Goal: Information Seeking & Learning: Learn about a topic

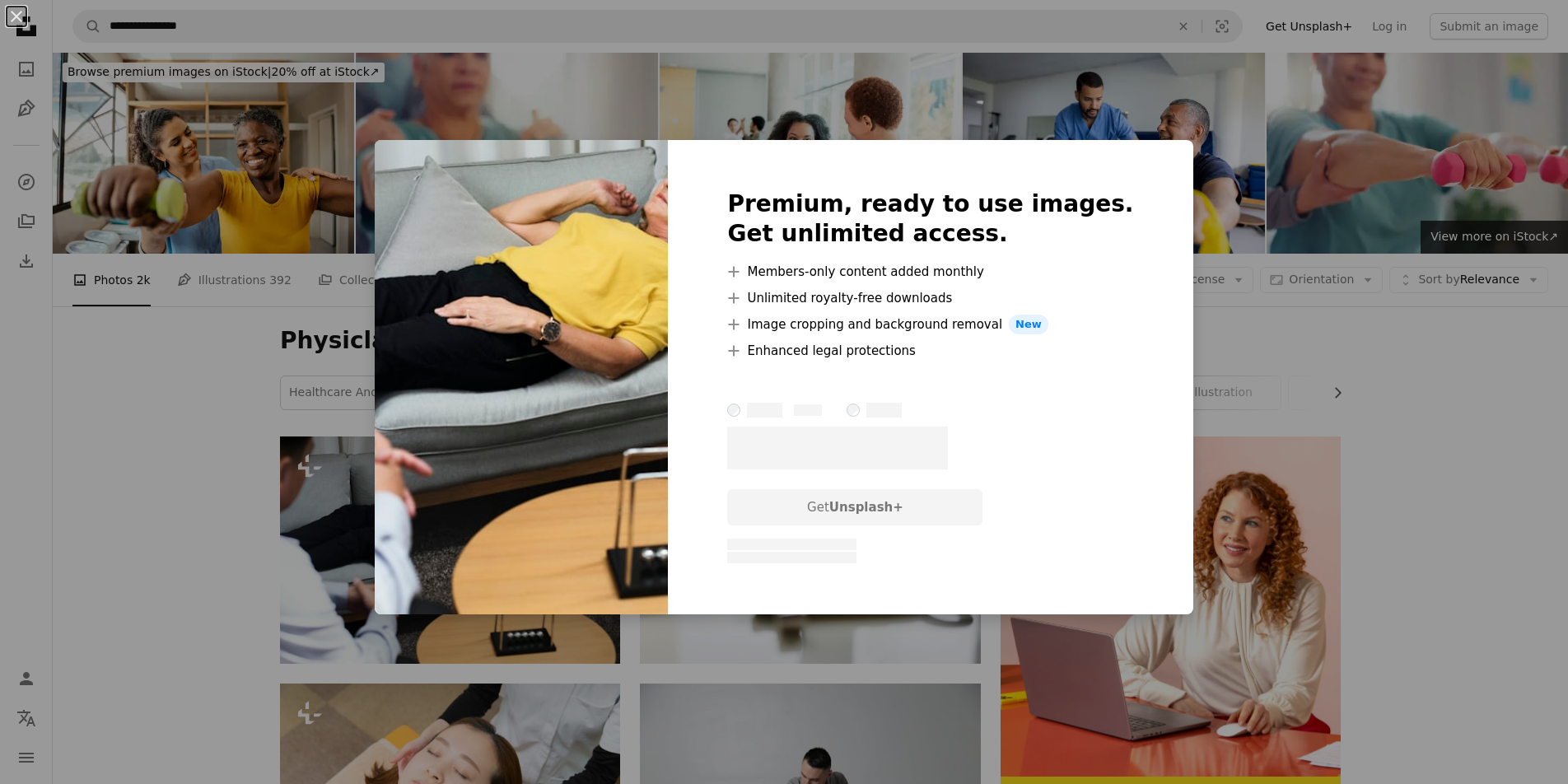
scroll to position [357, 0]
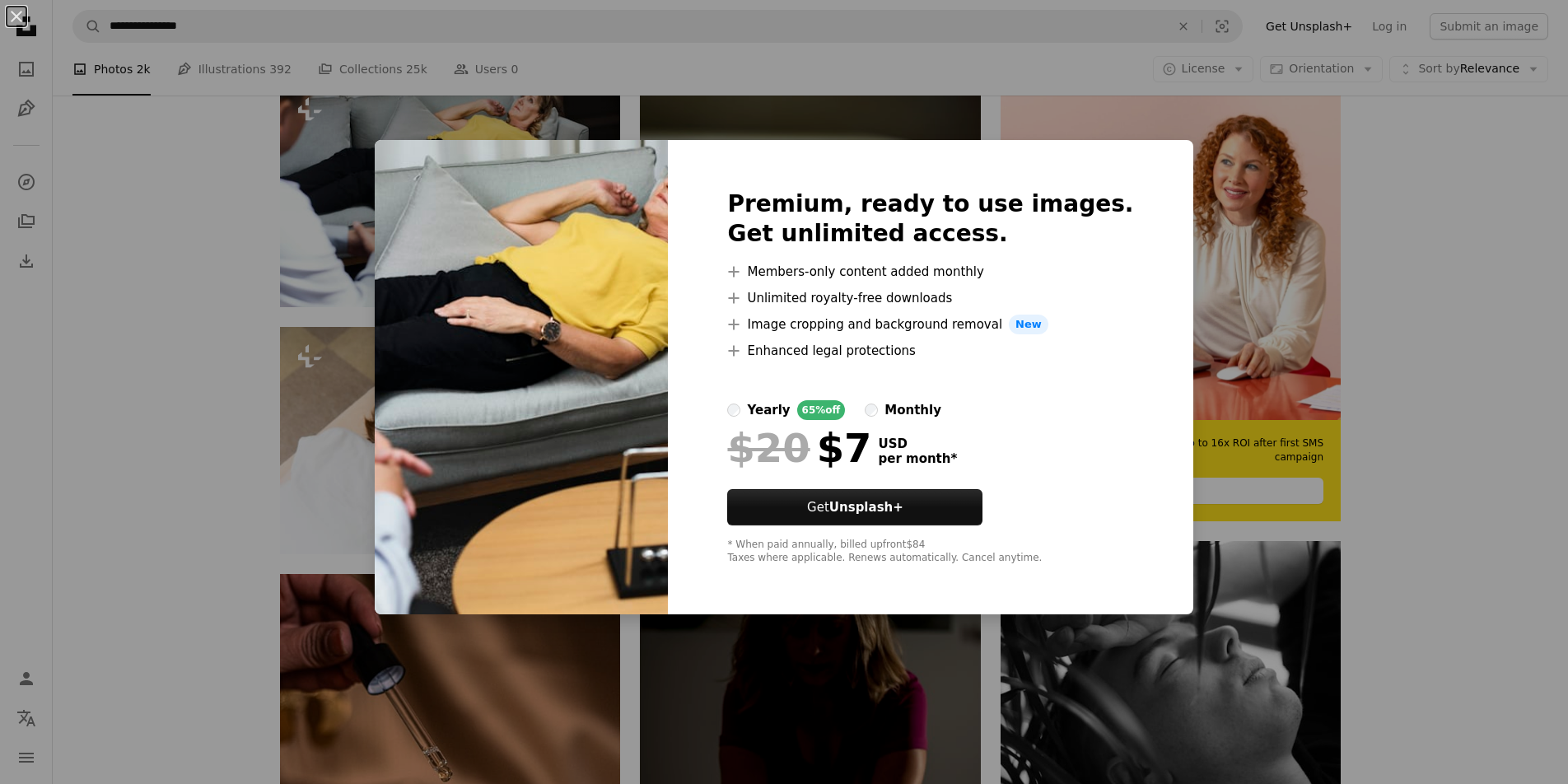
click at [130, 219] on div "An X shape Premium, ready to use images. Get unlimited access. A plus sign Memb…" at bounding box center [784, 392] width 1568 height 784
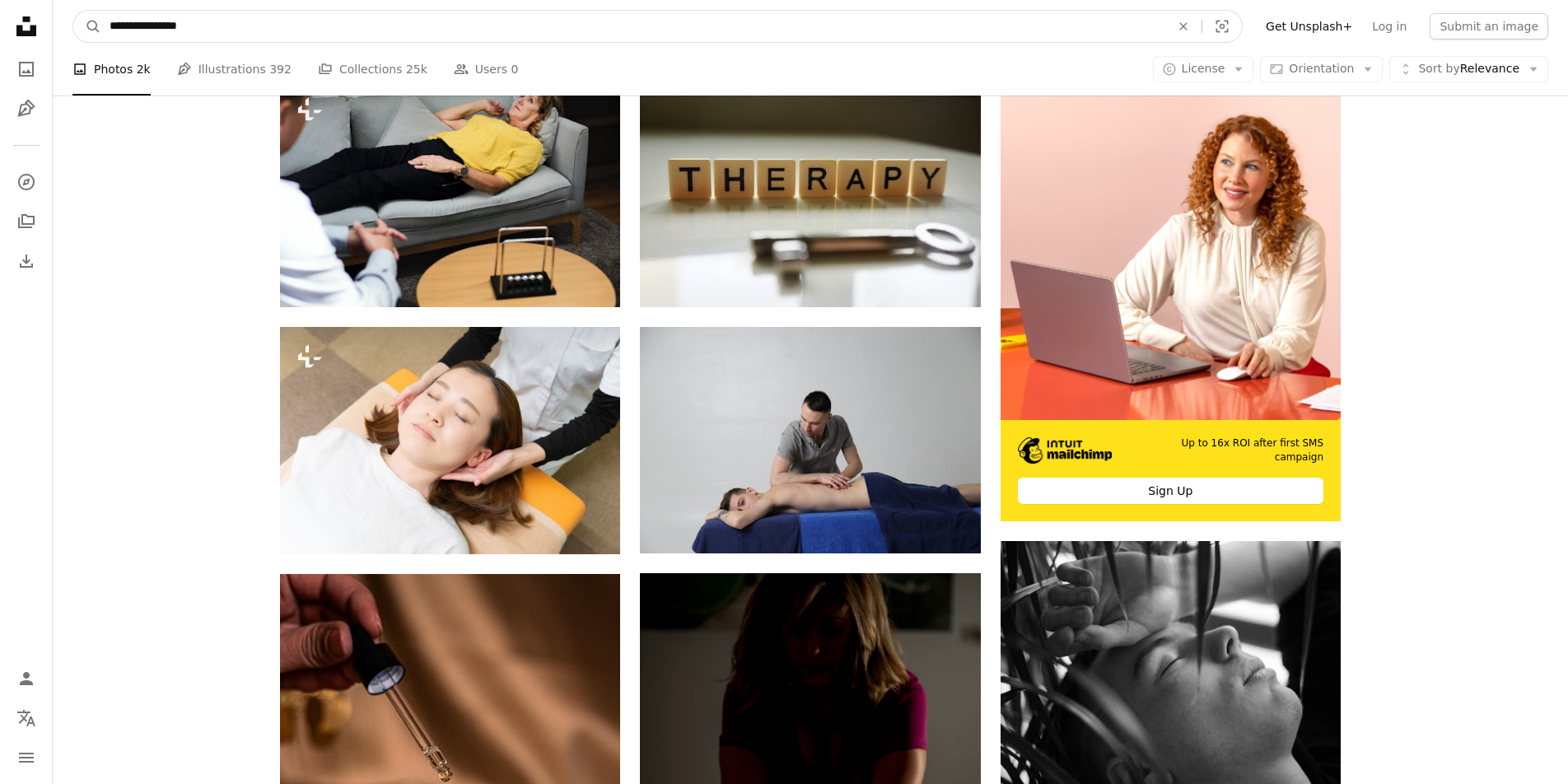
click at [244, 27] on input "**********" at bounding box center [634, 27] width 1064 height 32
type input "**********"
click button "A magnifying glass" at bounding box center [87, 27] width 28 height 32
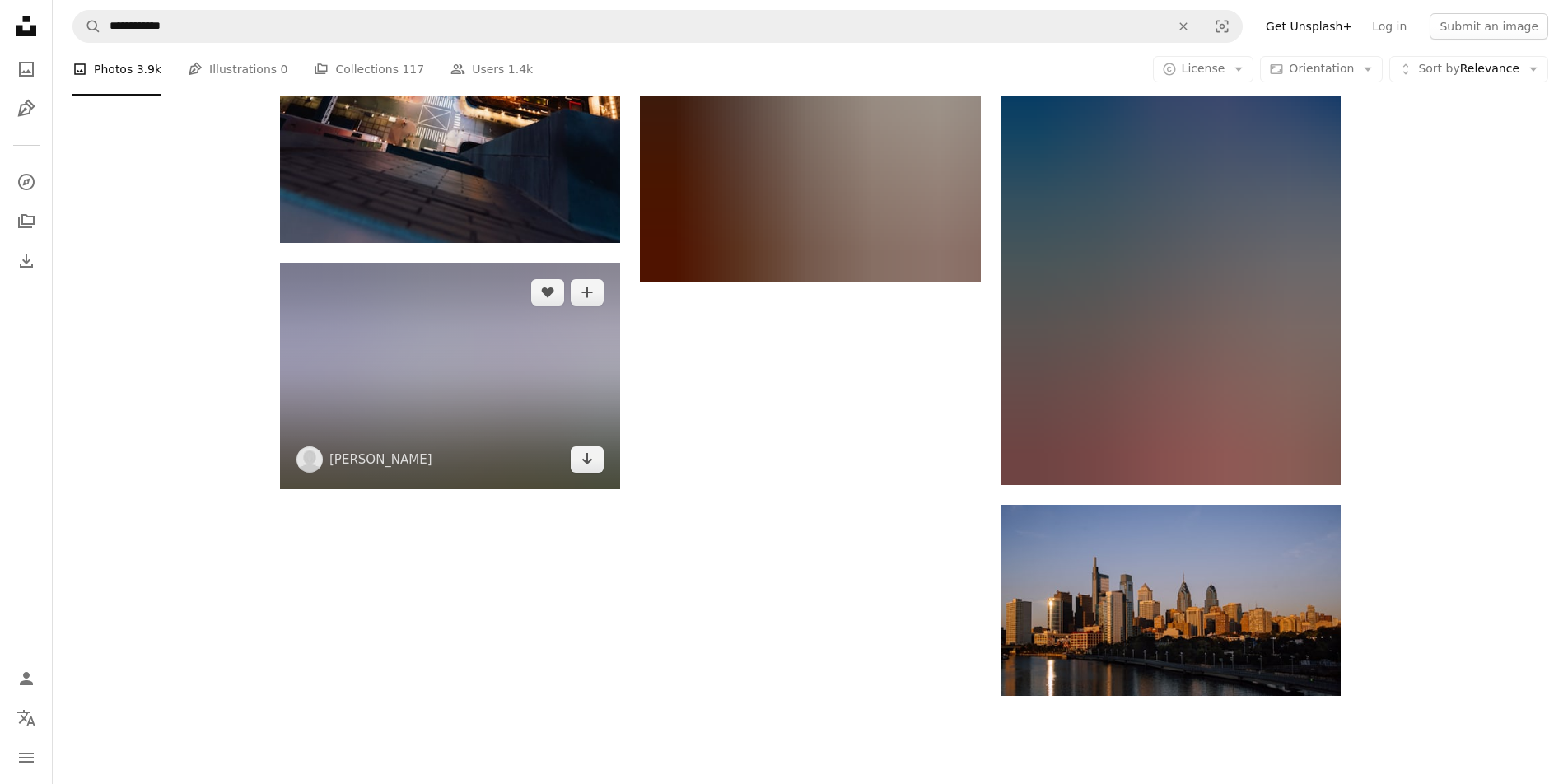
scroll to position [3091, 0]
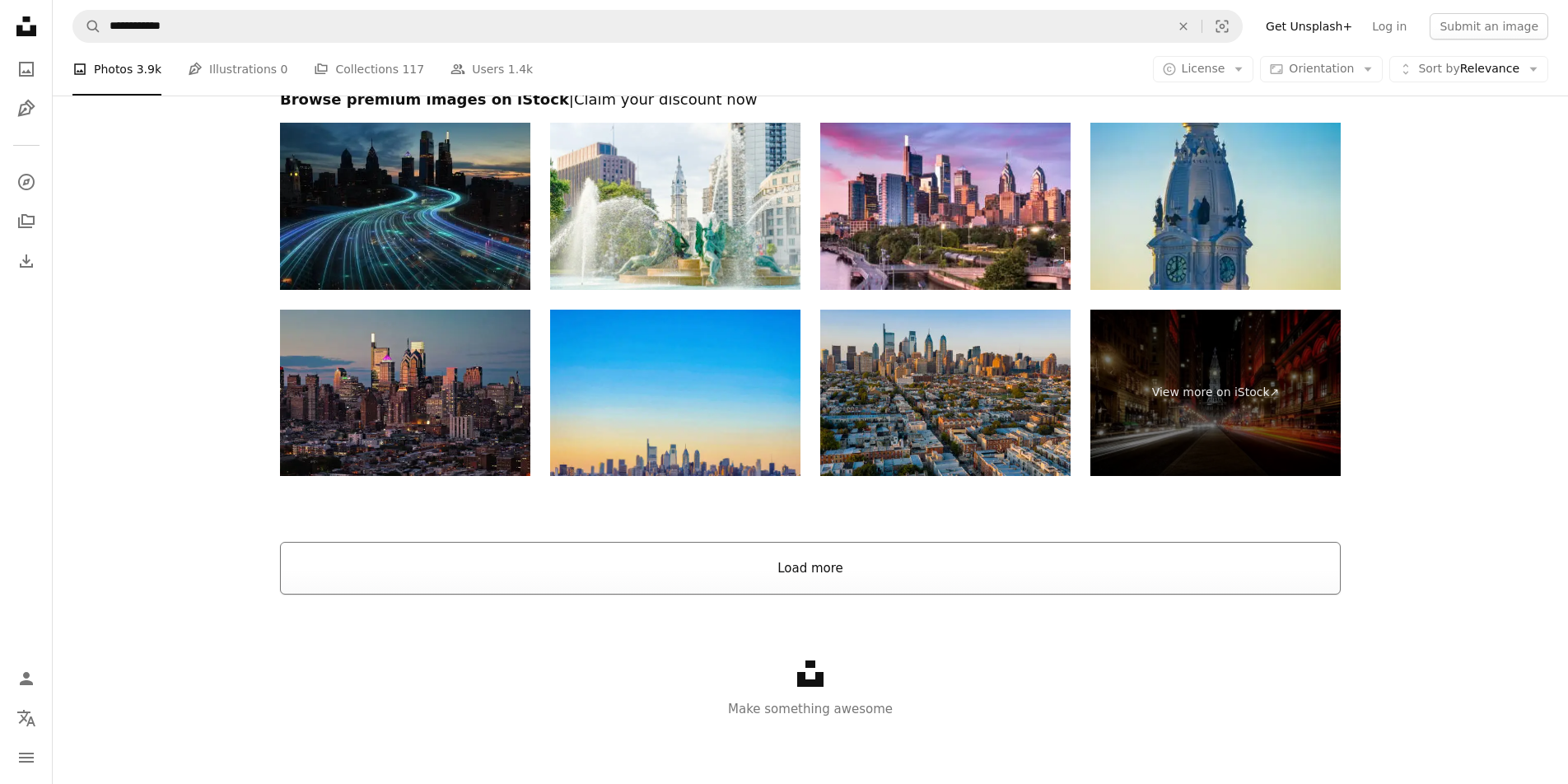
click at [848, 573] on button "Load more" at bounding box center [811, 568] width 1061 height 52
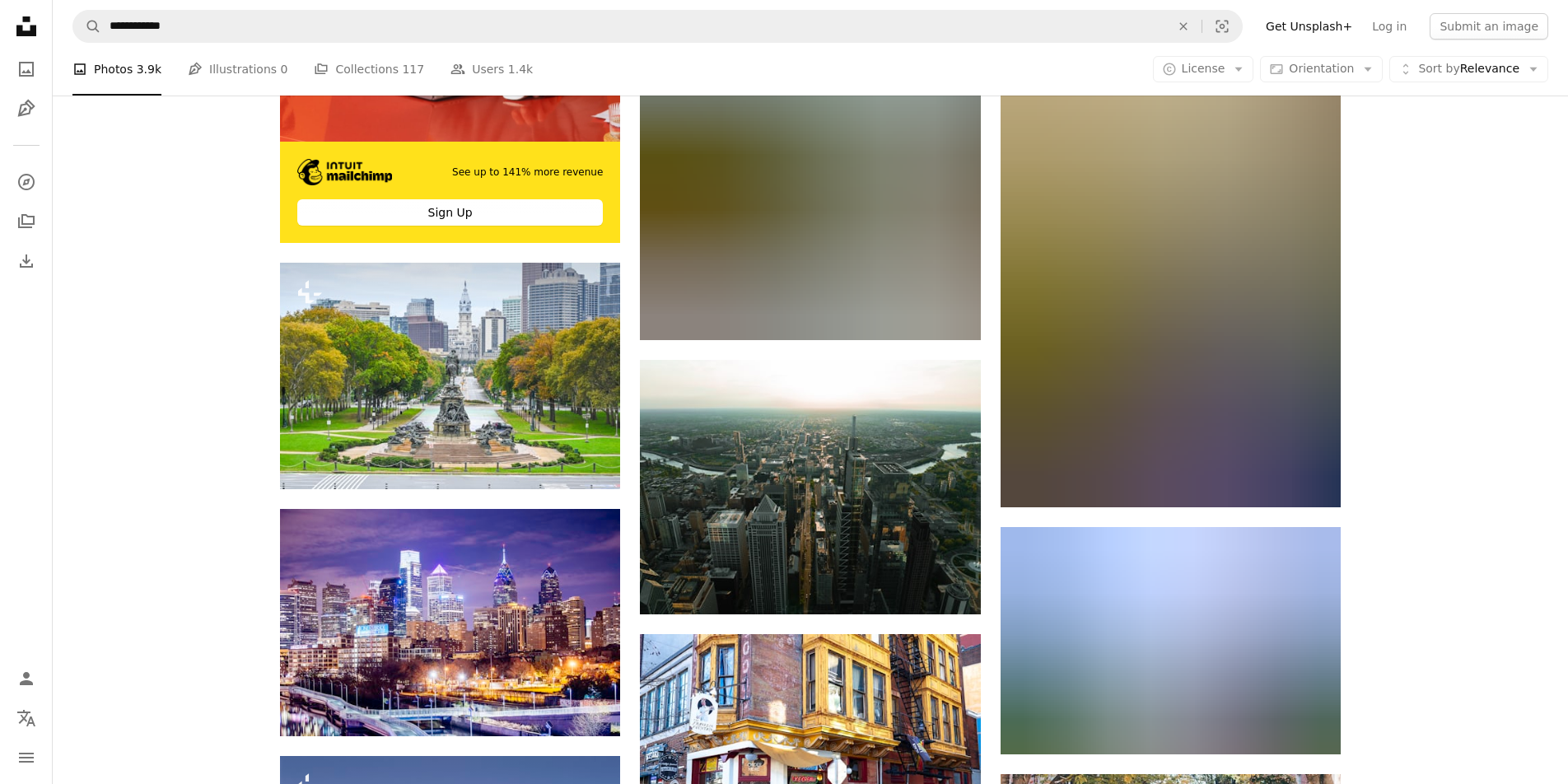
scroll to position [3812, 0]
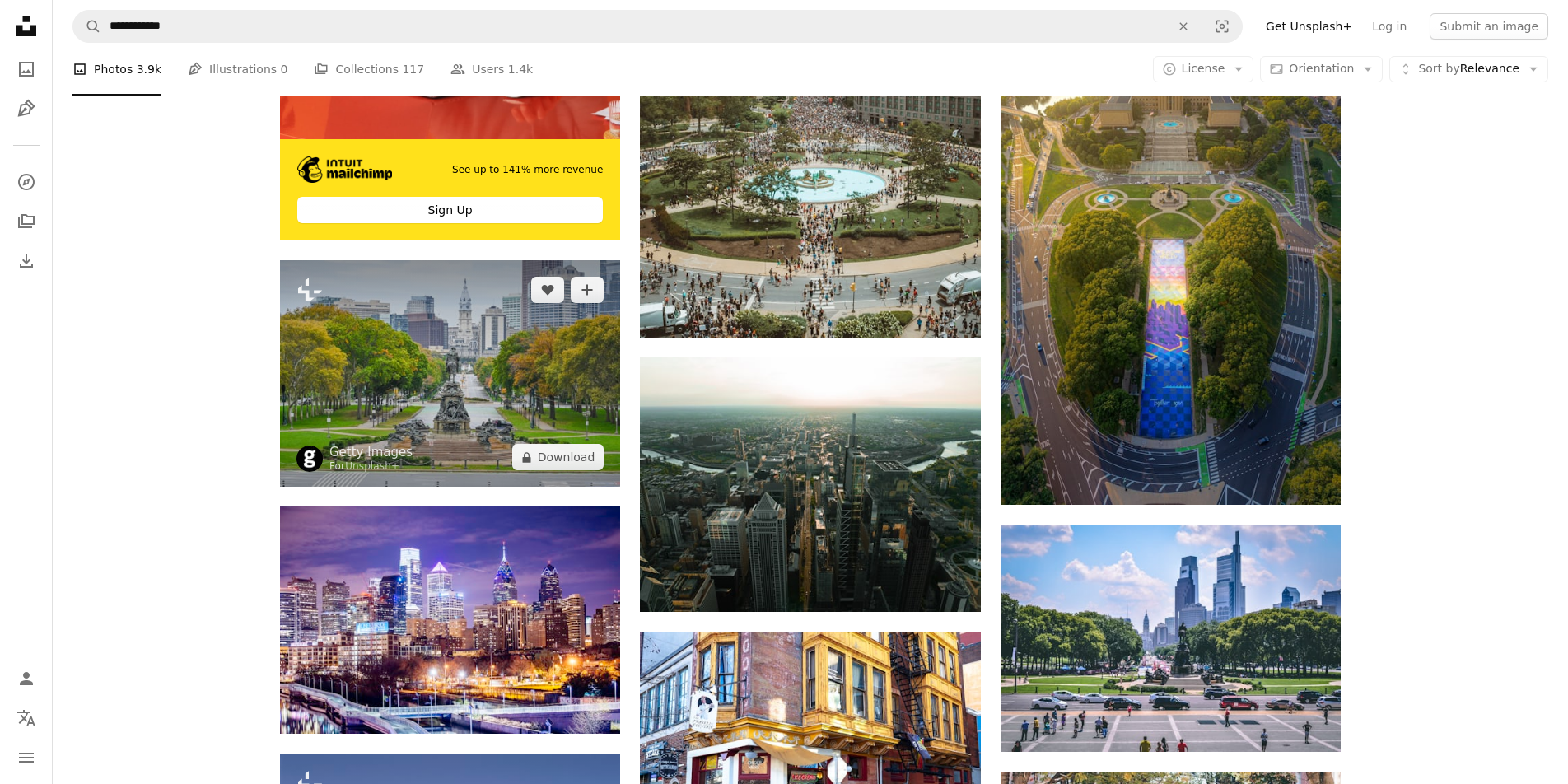
click at [466, 390] on img at bounding box center [450, 373] width 340 height 226
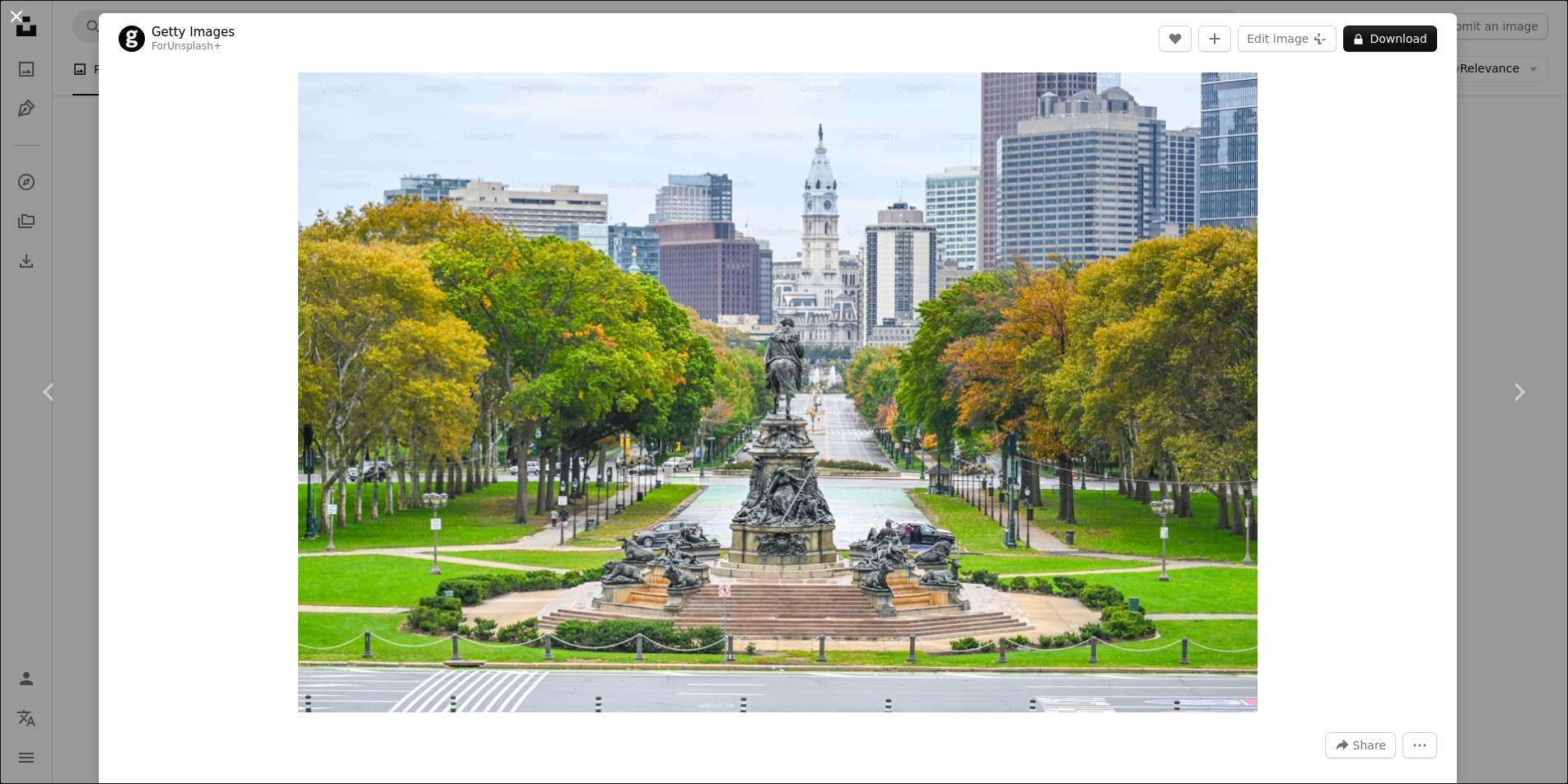
click at [17, 14] on button "An X shape" at bounding box center [17, 17] width 20 height 20
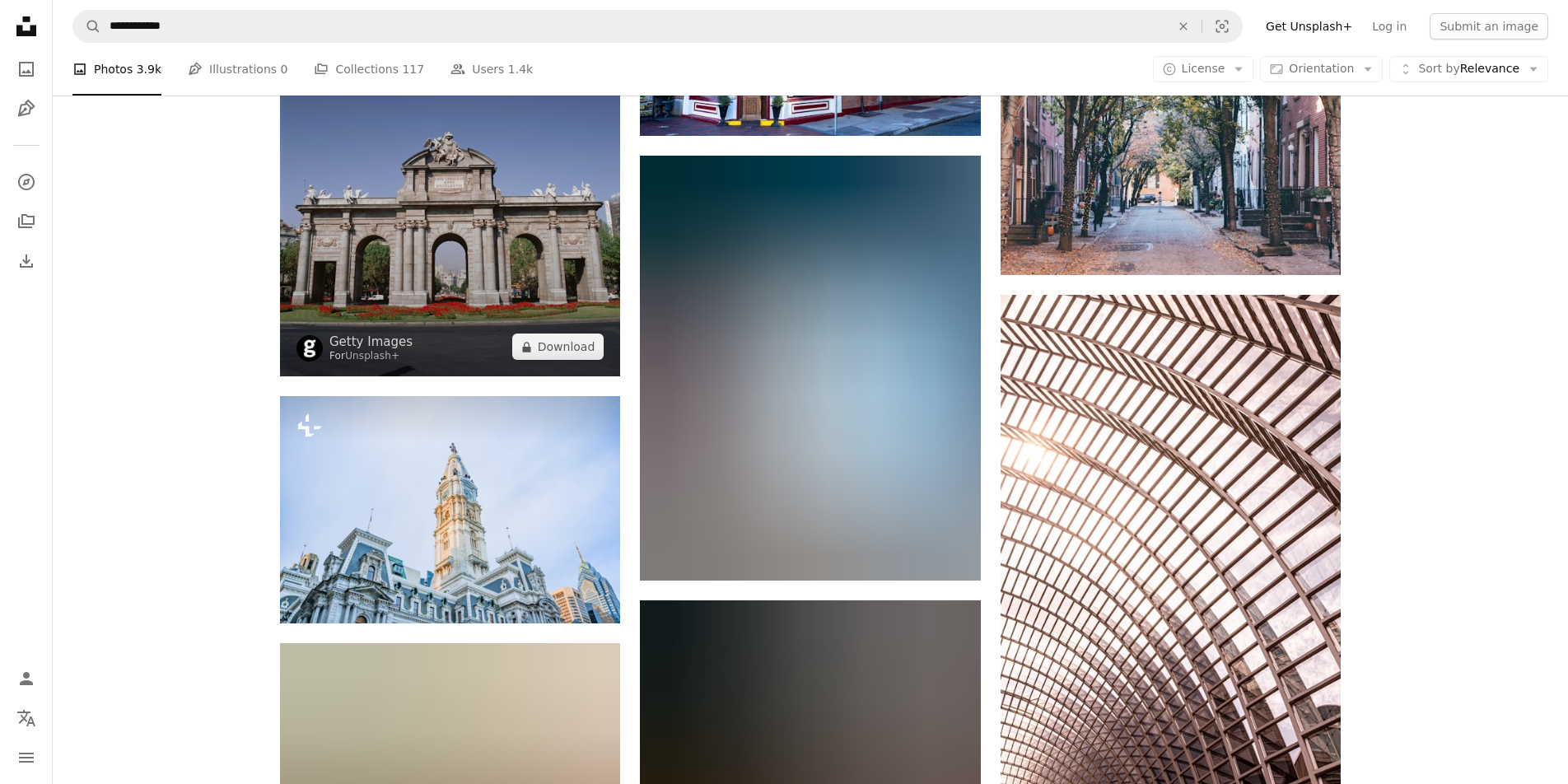
scroll to position [4547, 0]
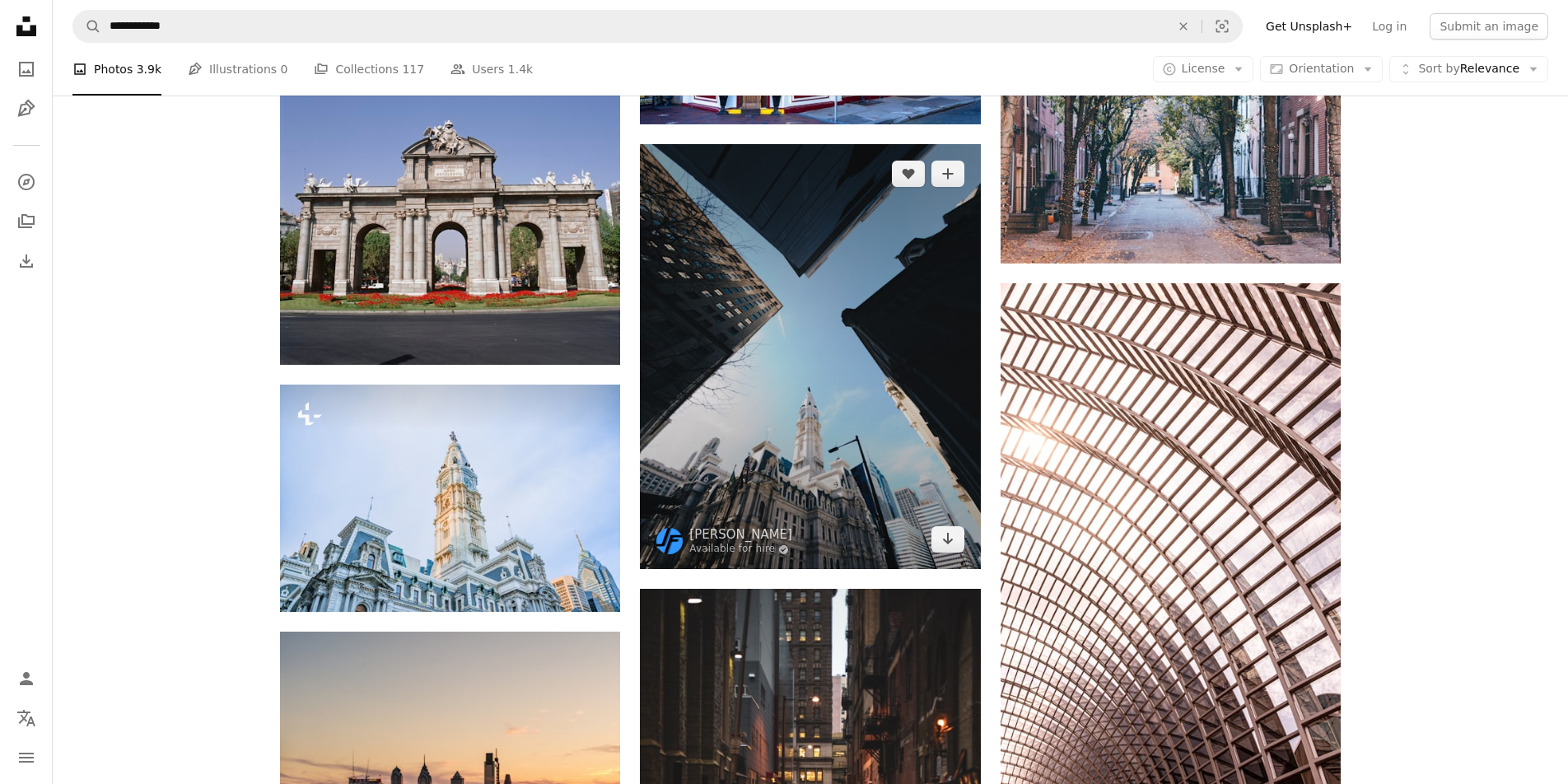
click at [768, 417] on img at bounding box center [810, 357] width 340 height 426
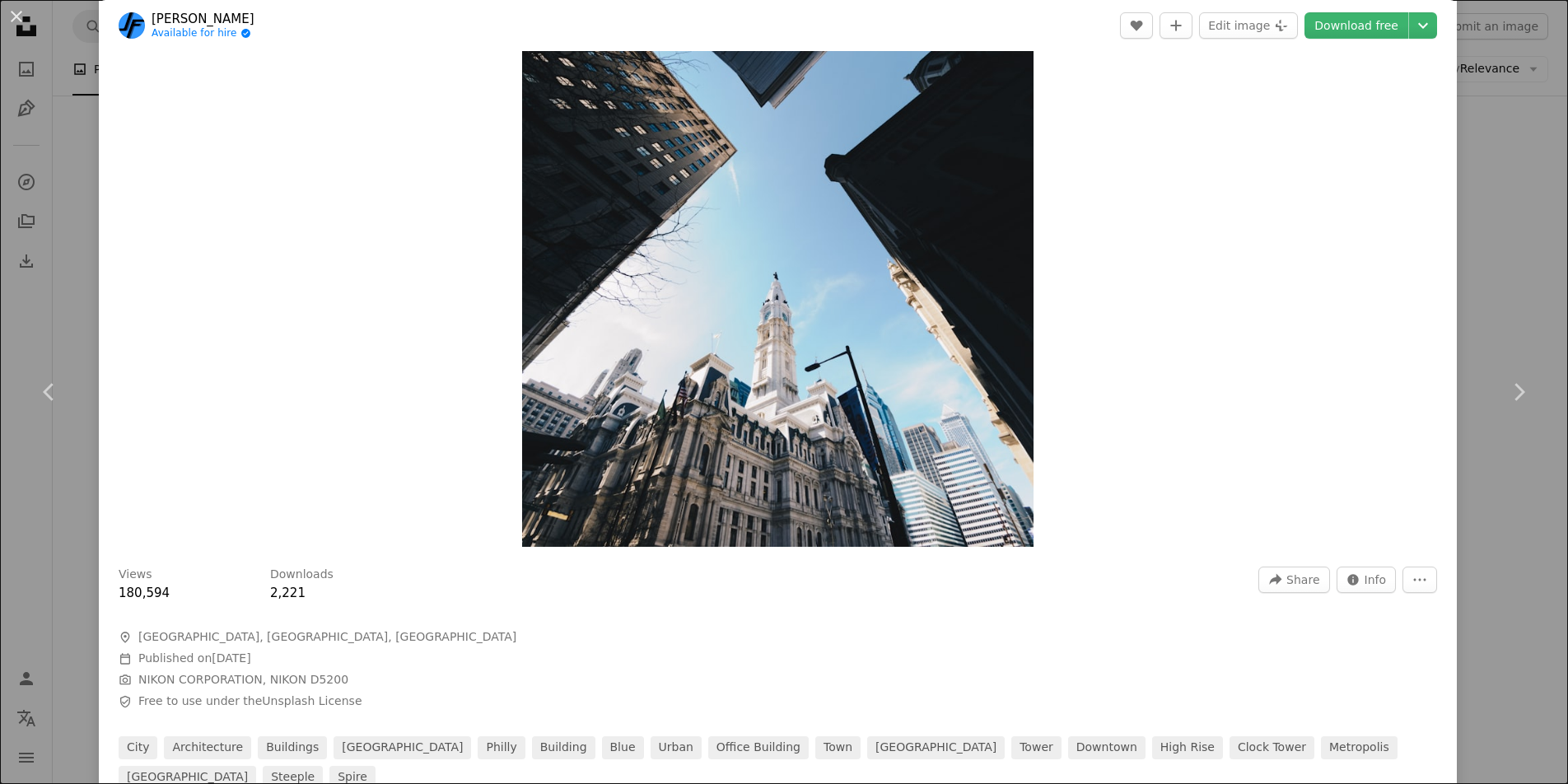
scroll to position [176, 0]
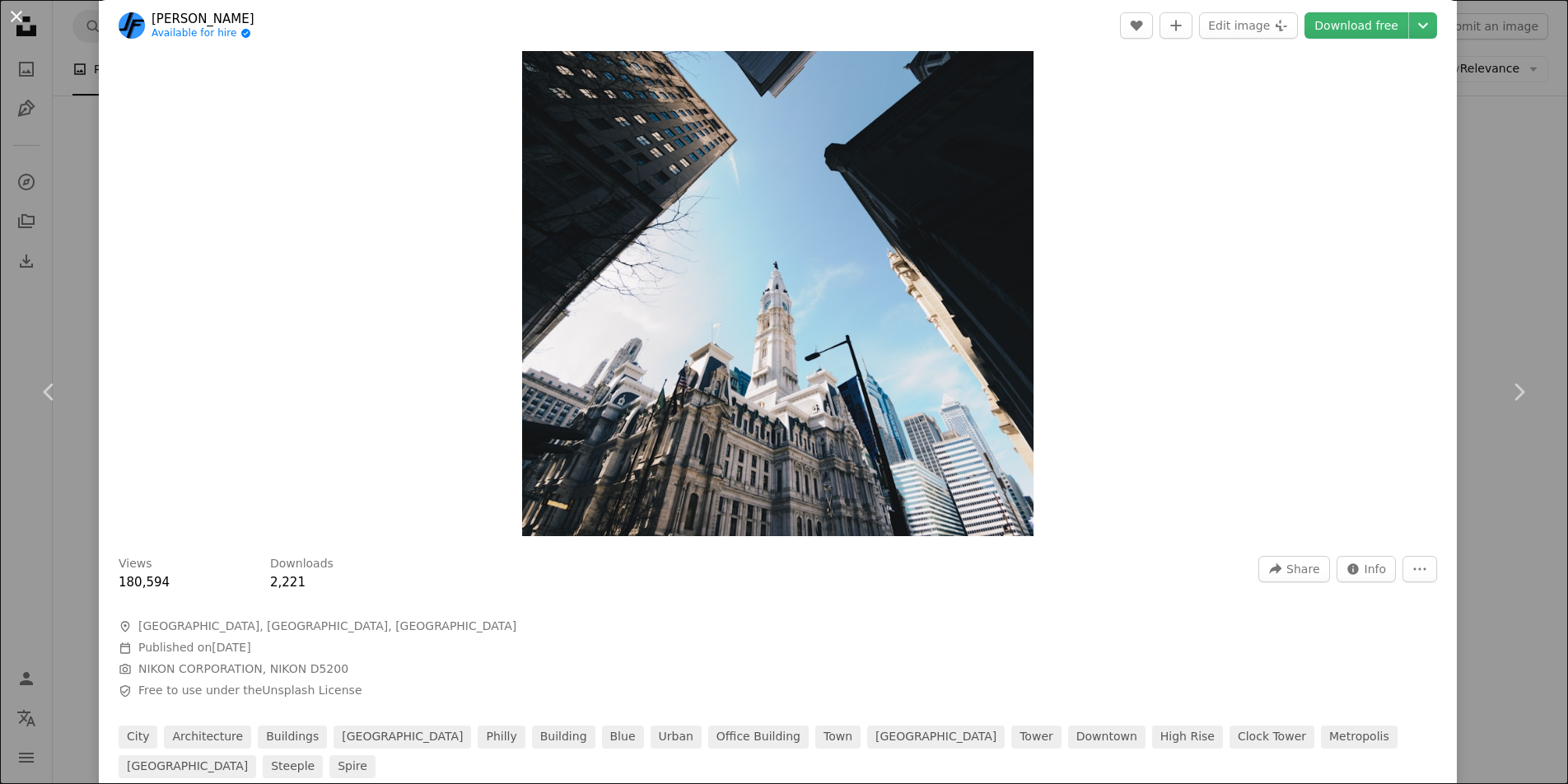
click at [17, 18] on button "An X shape" at bounding box center [17, 17] width 20 height 20
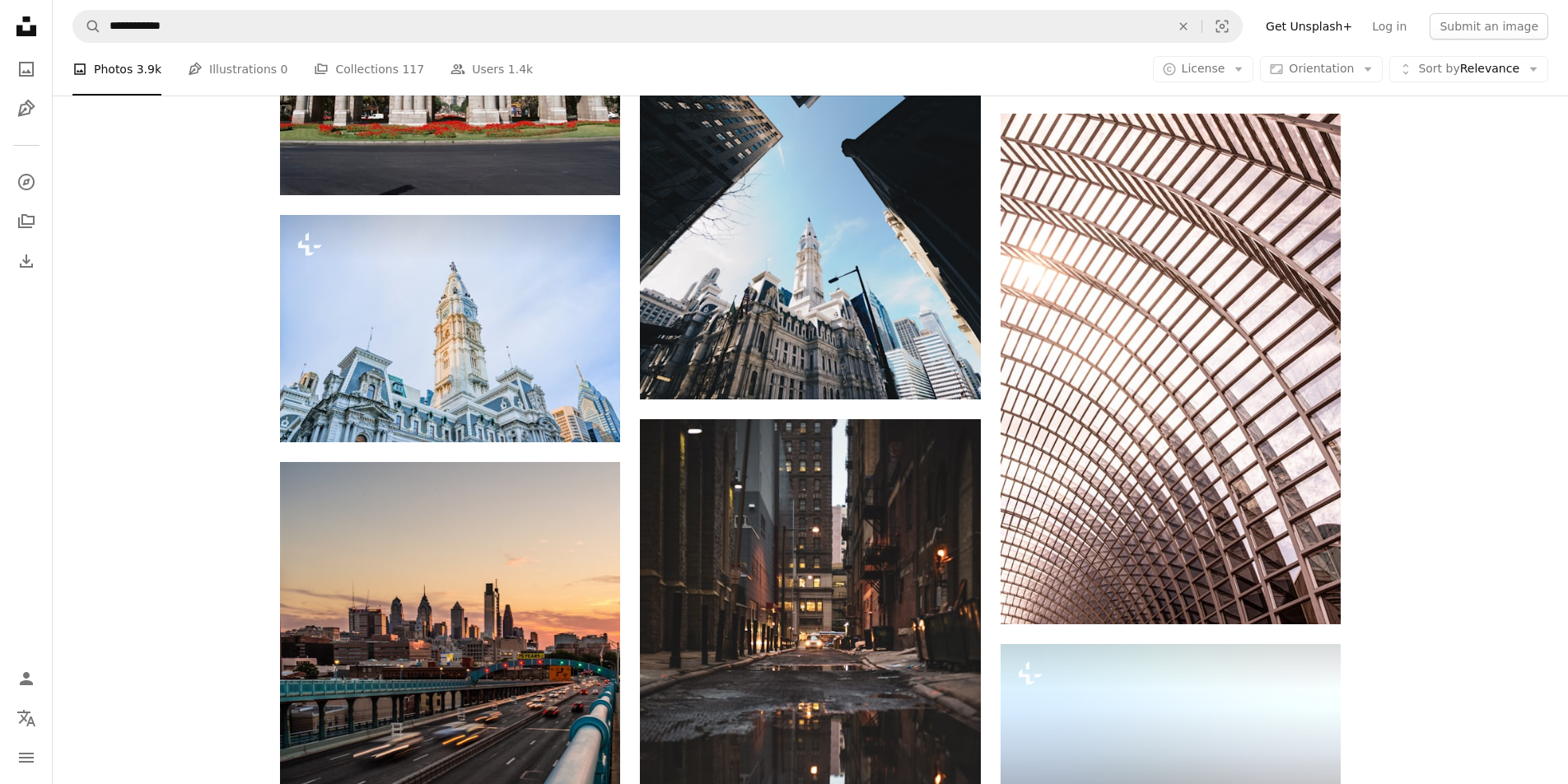
scroll to position [4729, 0]
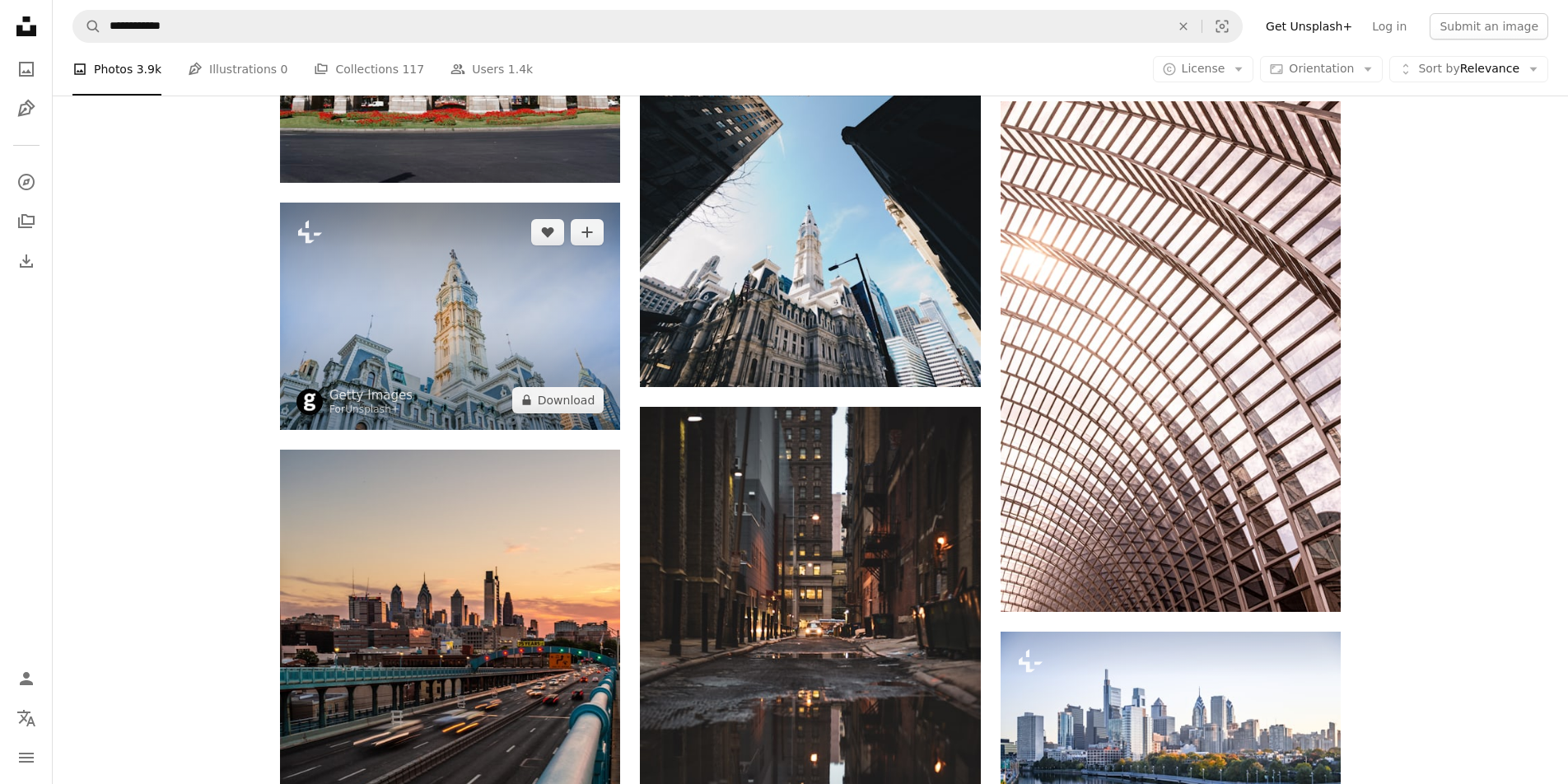
click at [439, 365] on img at bounding box center [450, 316] width 340 height 226
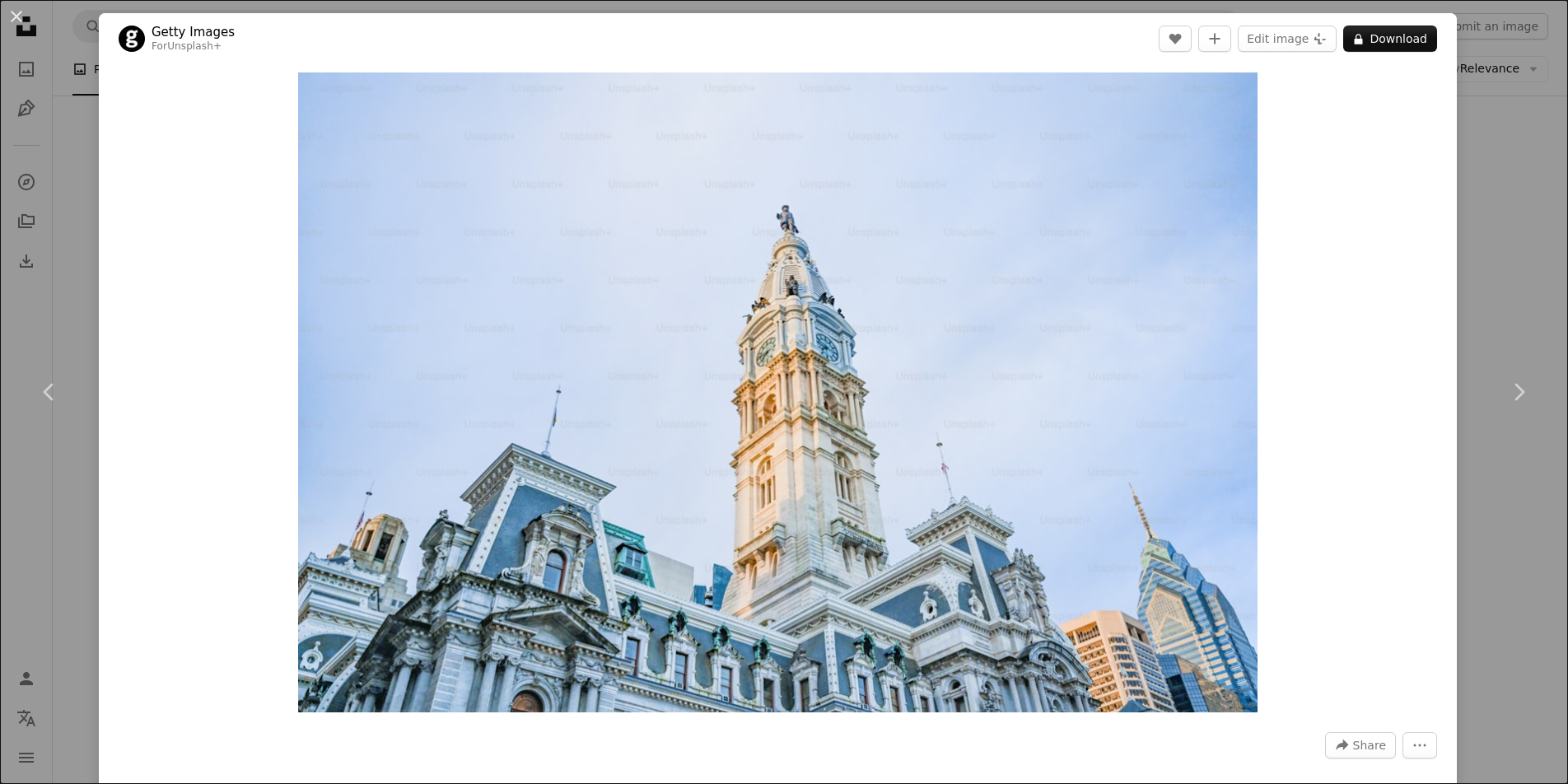
click at [48, 310] on div "An X shape Chevron left Chevron right Getty Images For Unsplash+ A heart A plus…" at bounding box center [784, 392] width 1568 height 784
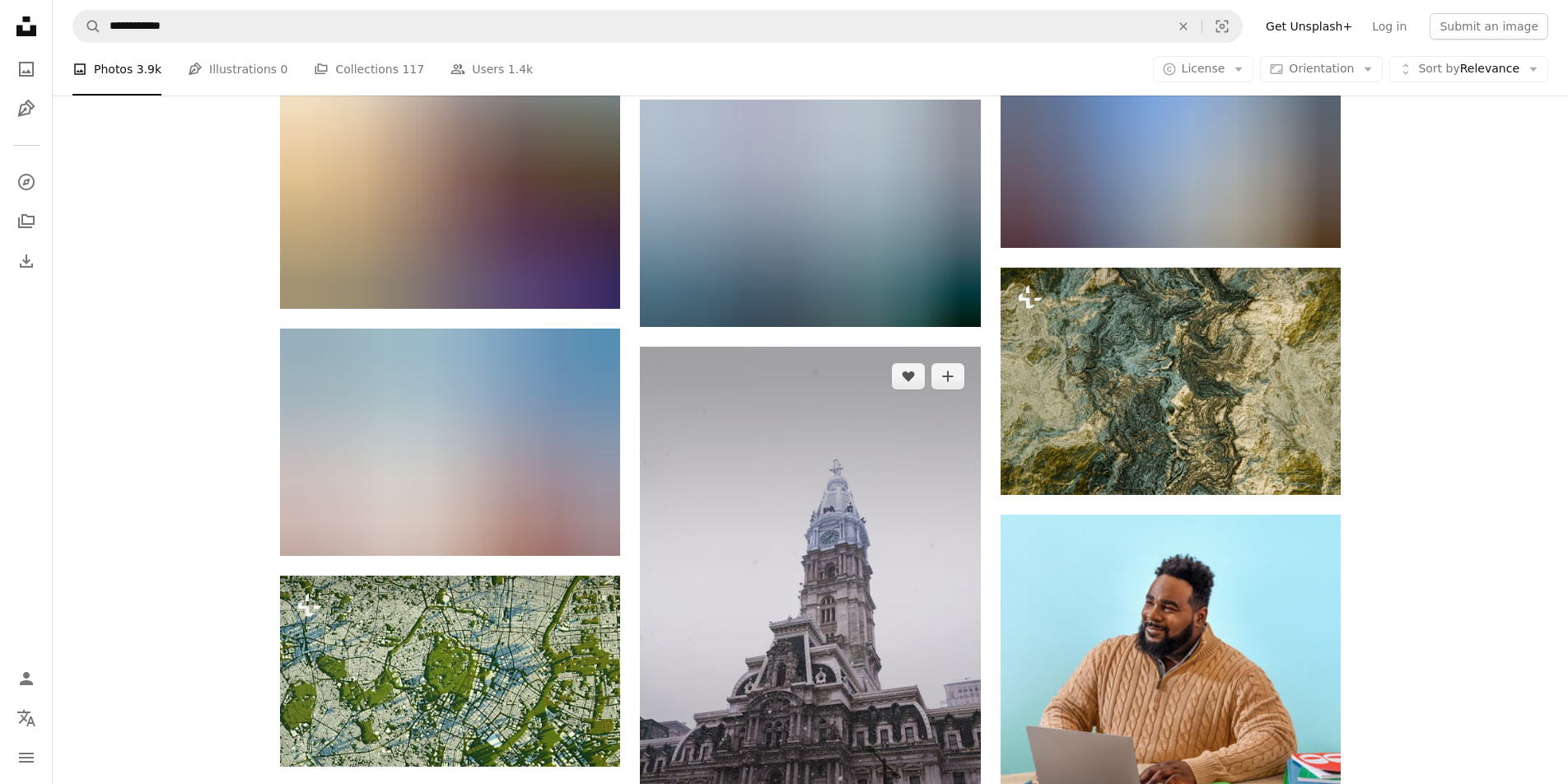
scroll to position [7129, 0]
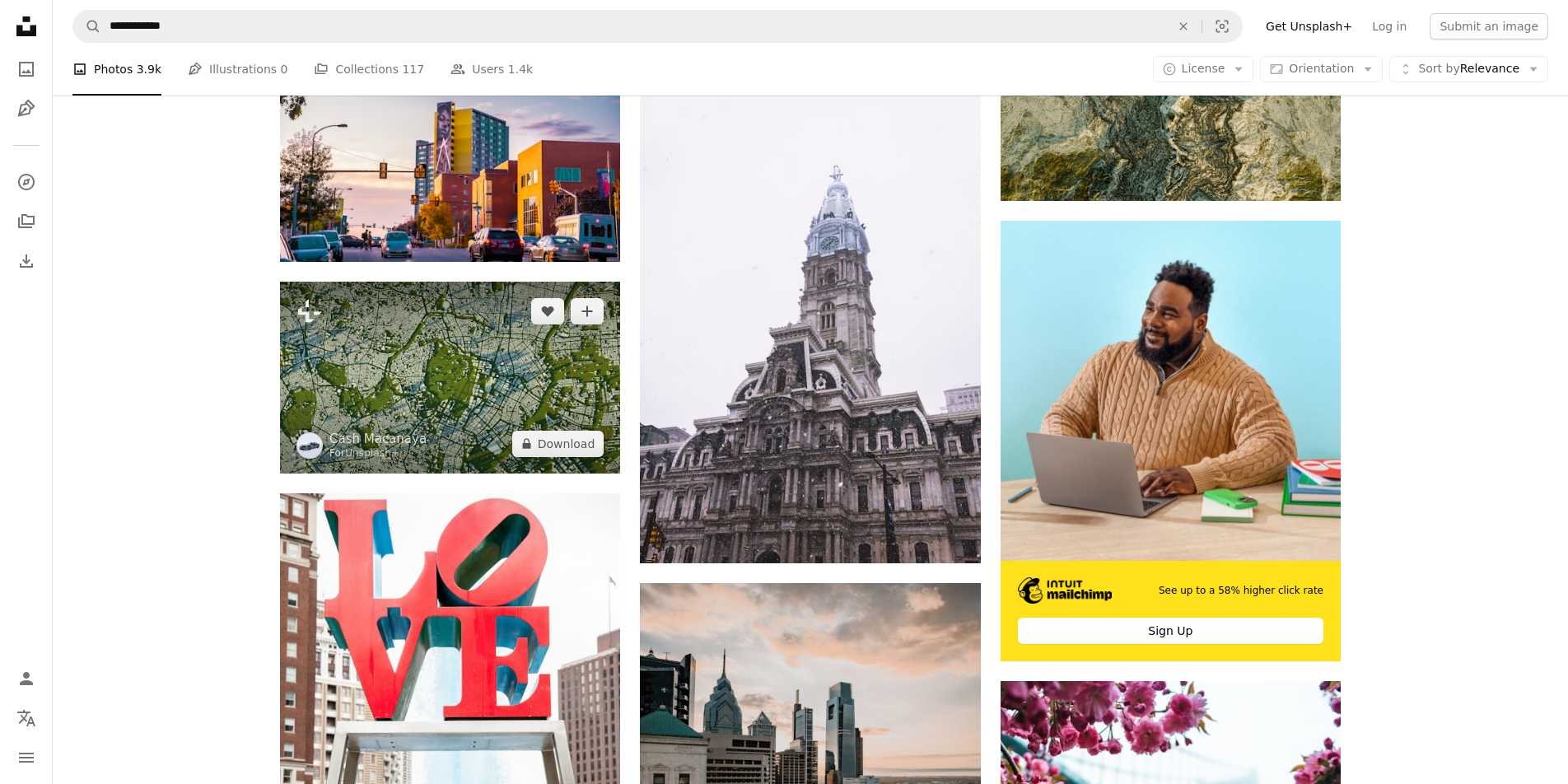
click at [466, 382] on img at bounding box center [450, 377] width 340 height 191
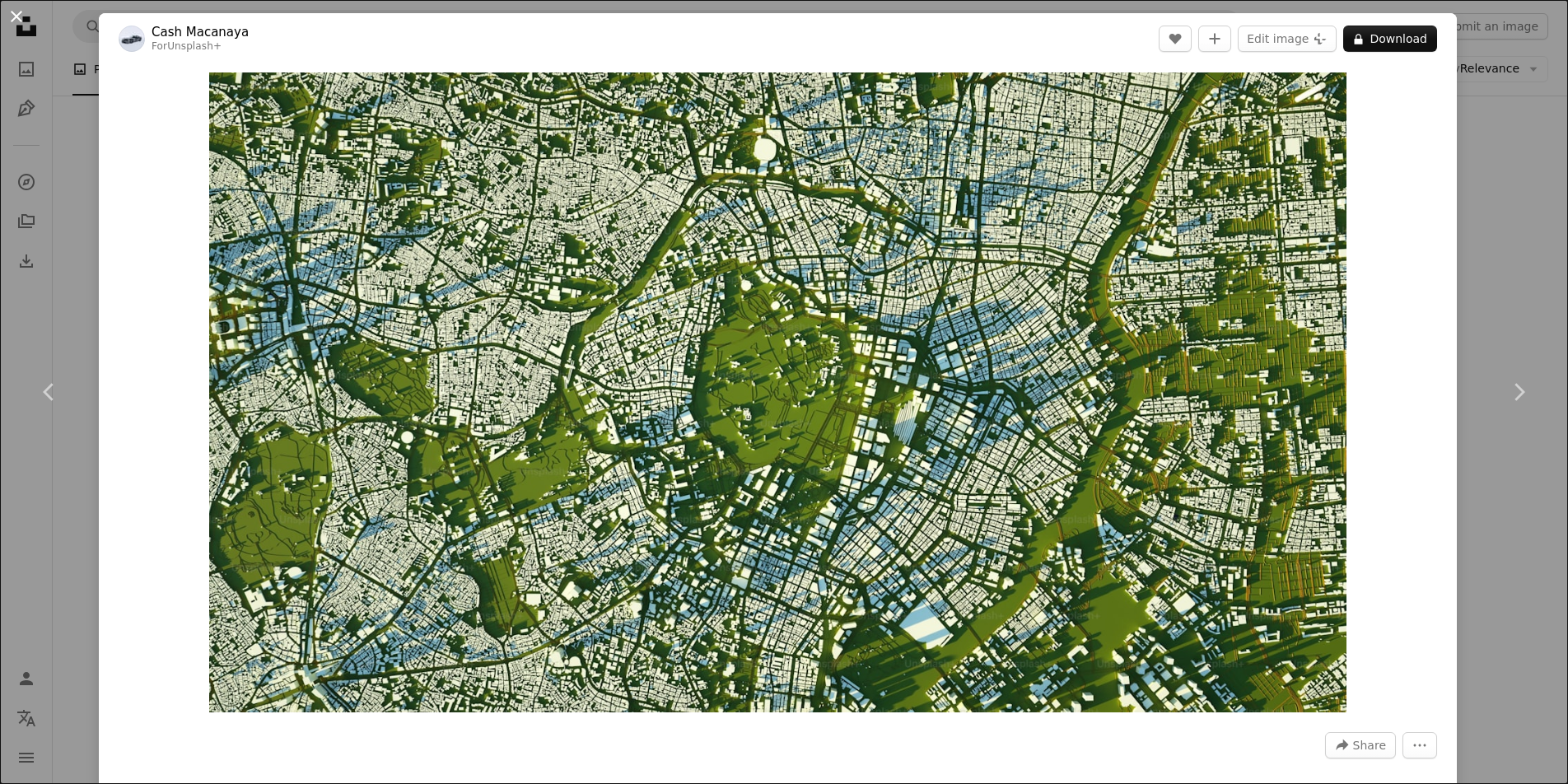
click at [15, 17] on button "An X shape" at bounding box center [17, 17] width 20 height 20
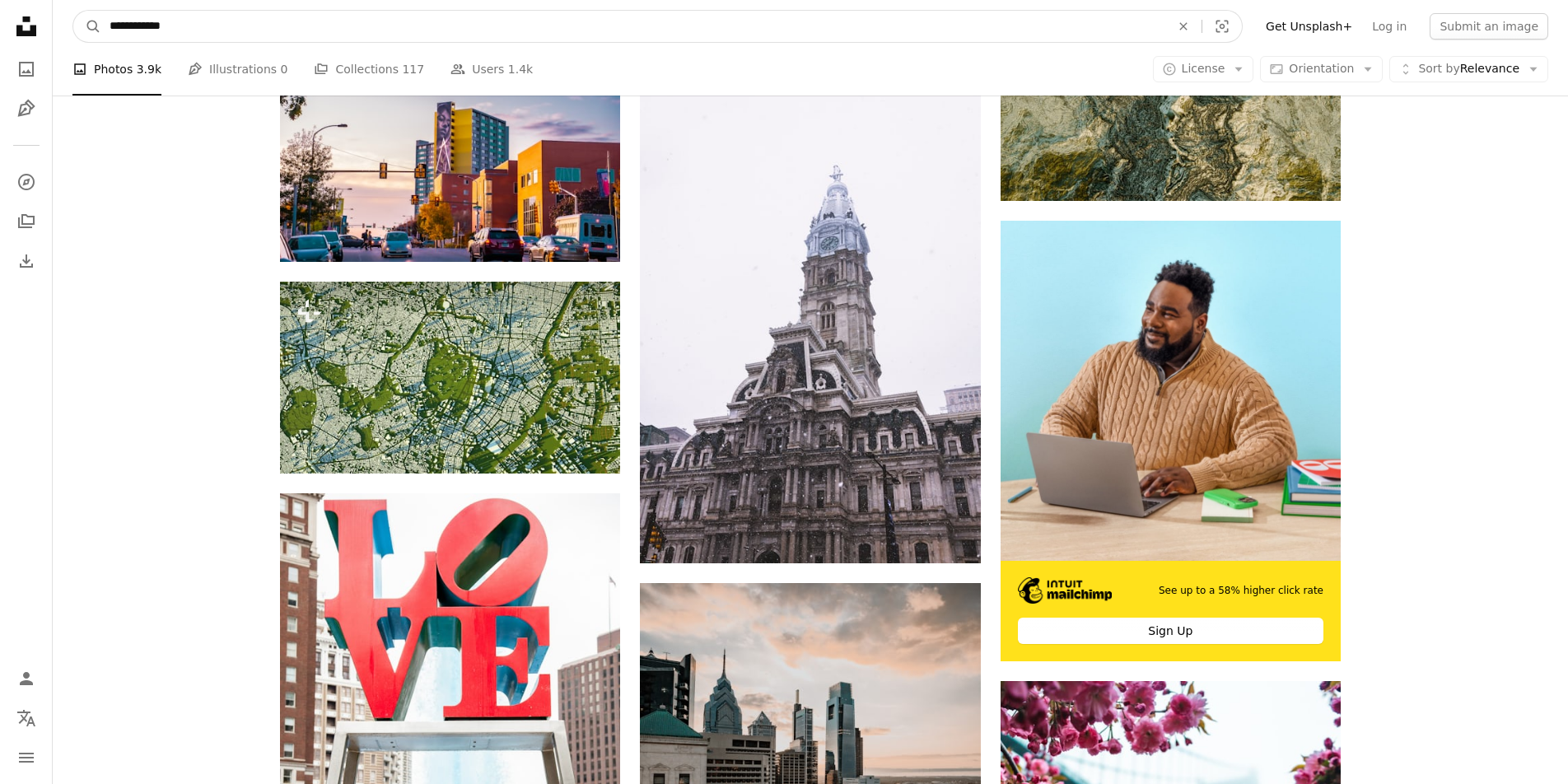
click at [141, 27] on input "**********" at bounding box center [634, 27] width 1064 height 32
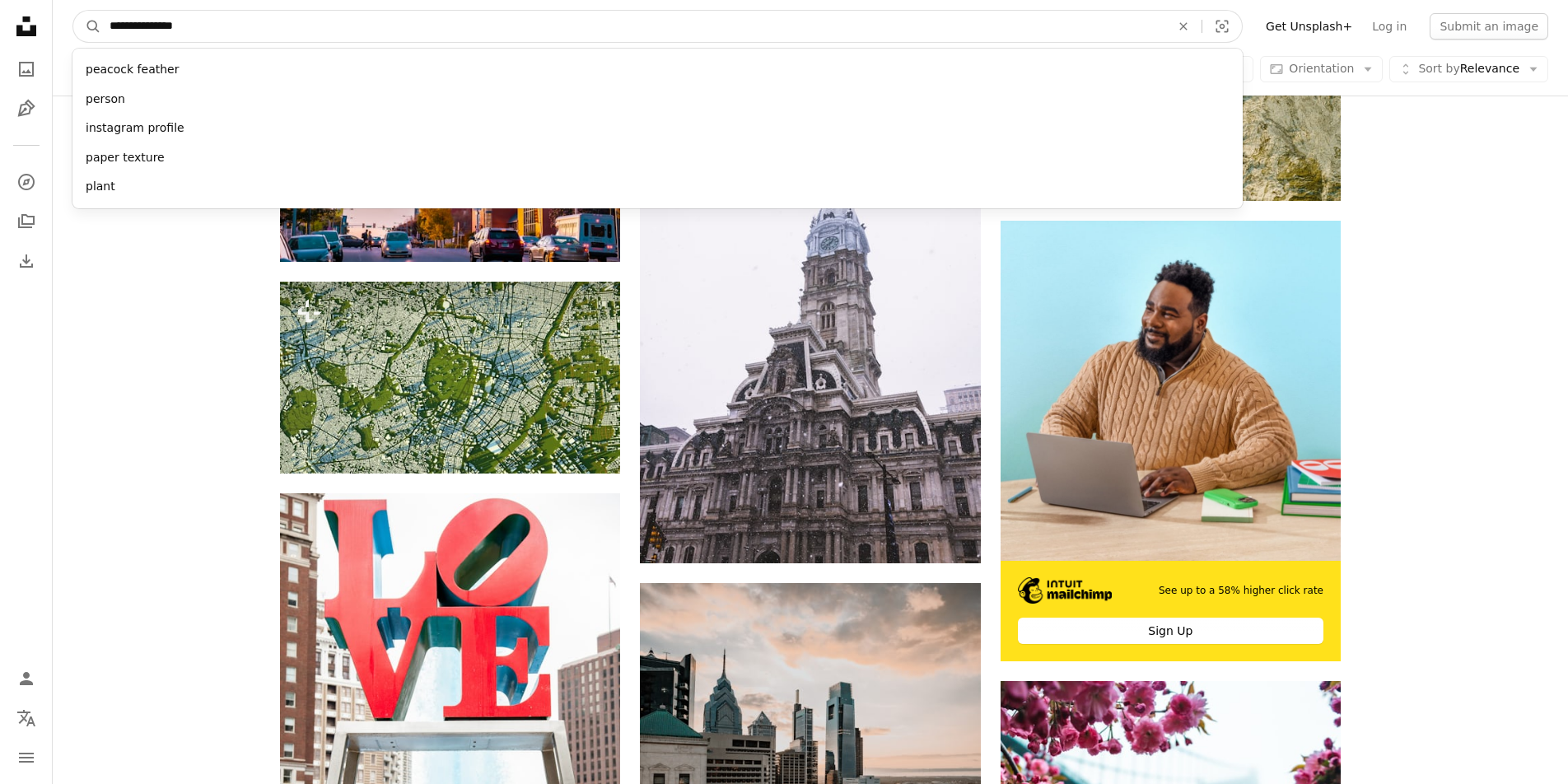
type input "**********"
click button "A magnifying glass" at bounding box center [87, 27] width 28 height 32
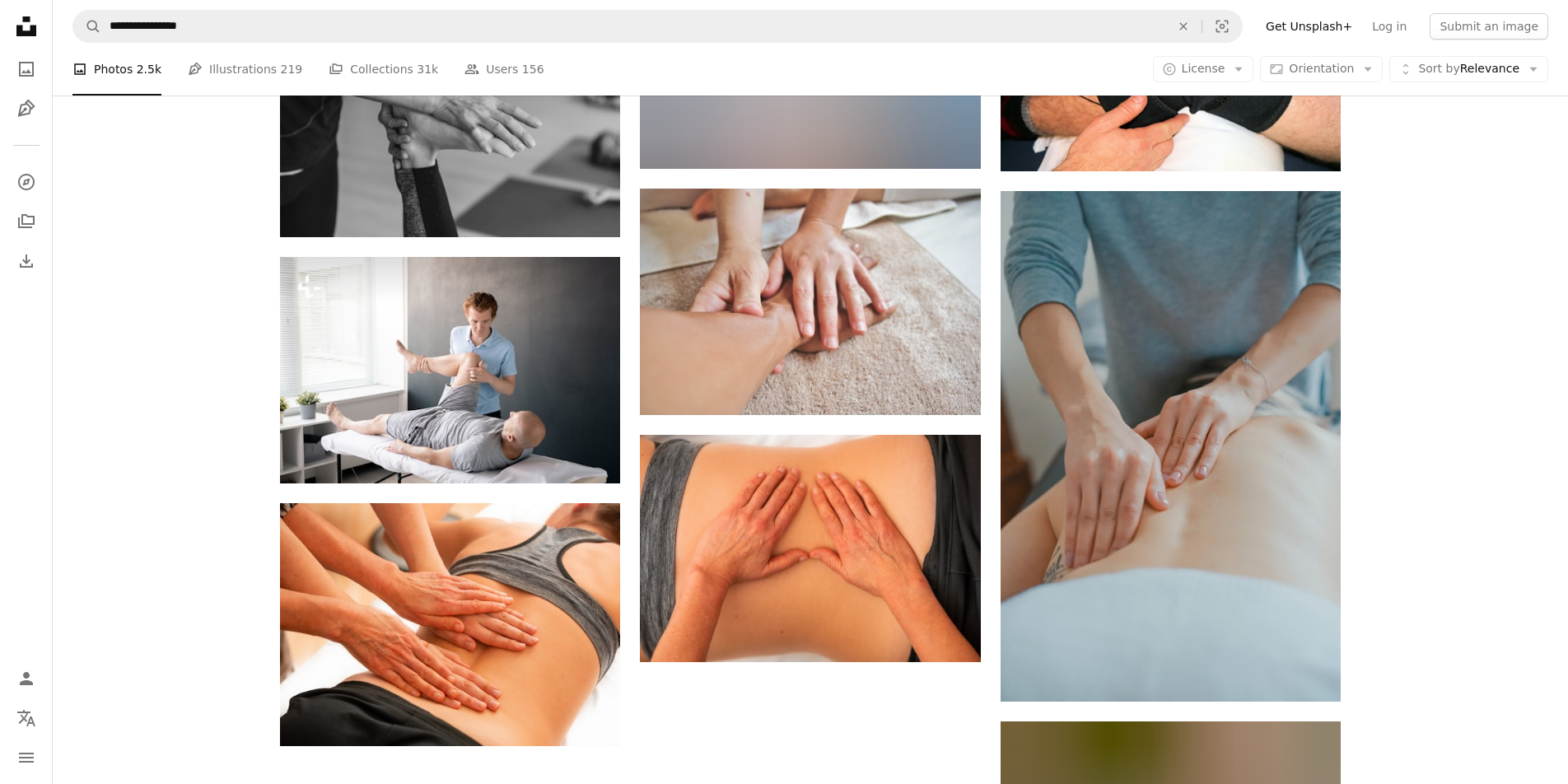
scroll to position [1728, 0]
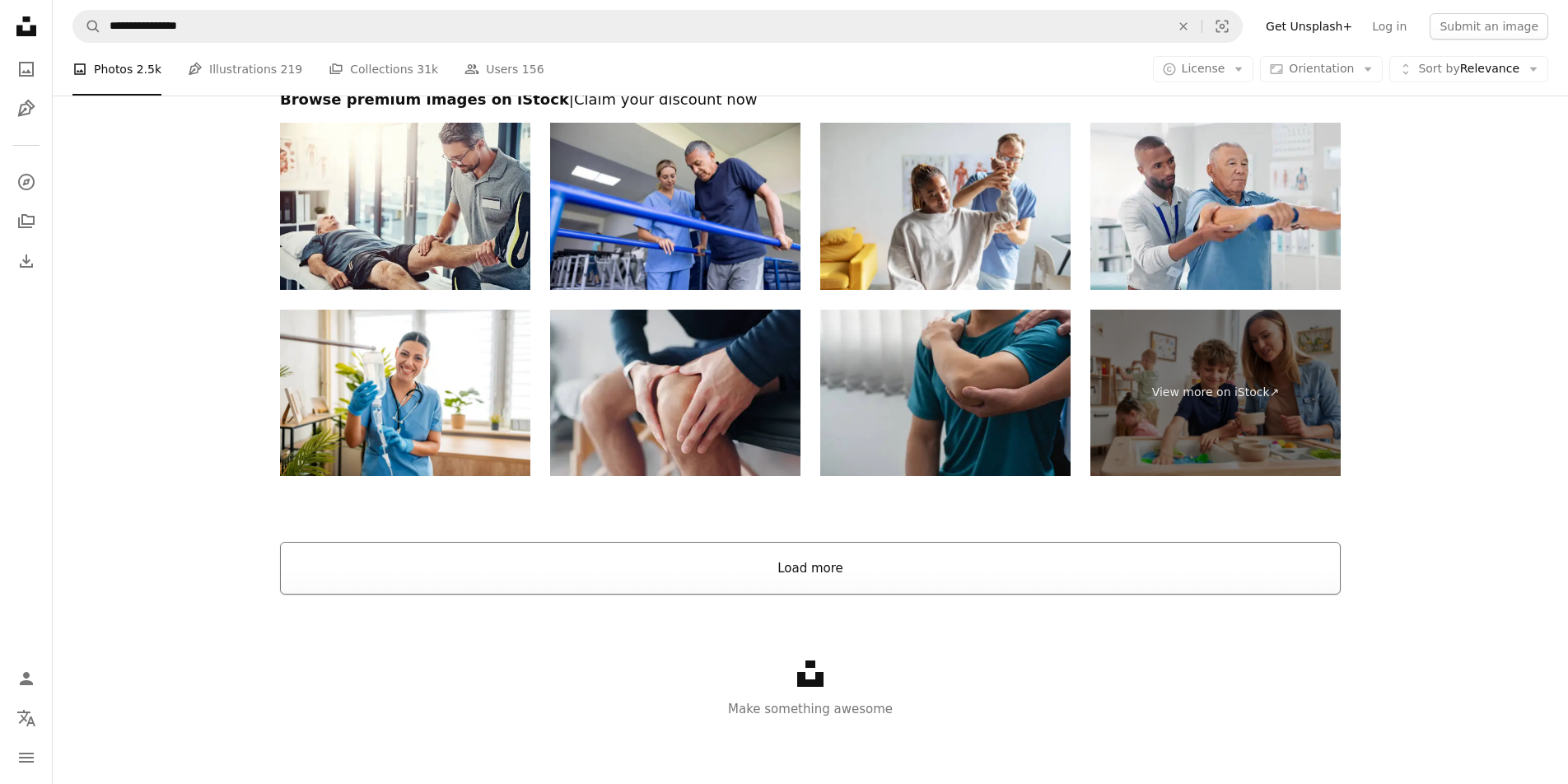
click at [915, 581] on button "Load more" at bounding box center [811, 568] width 1061 height 52
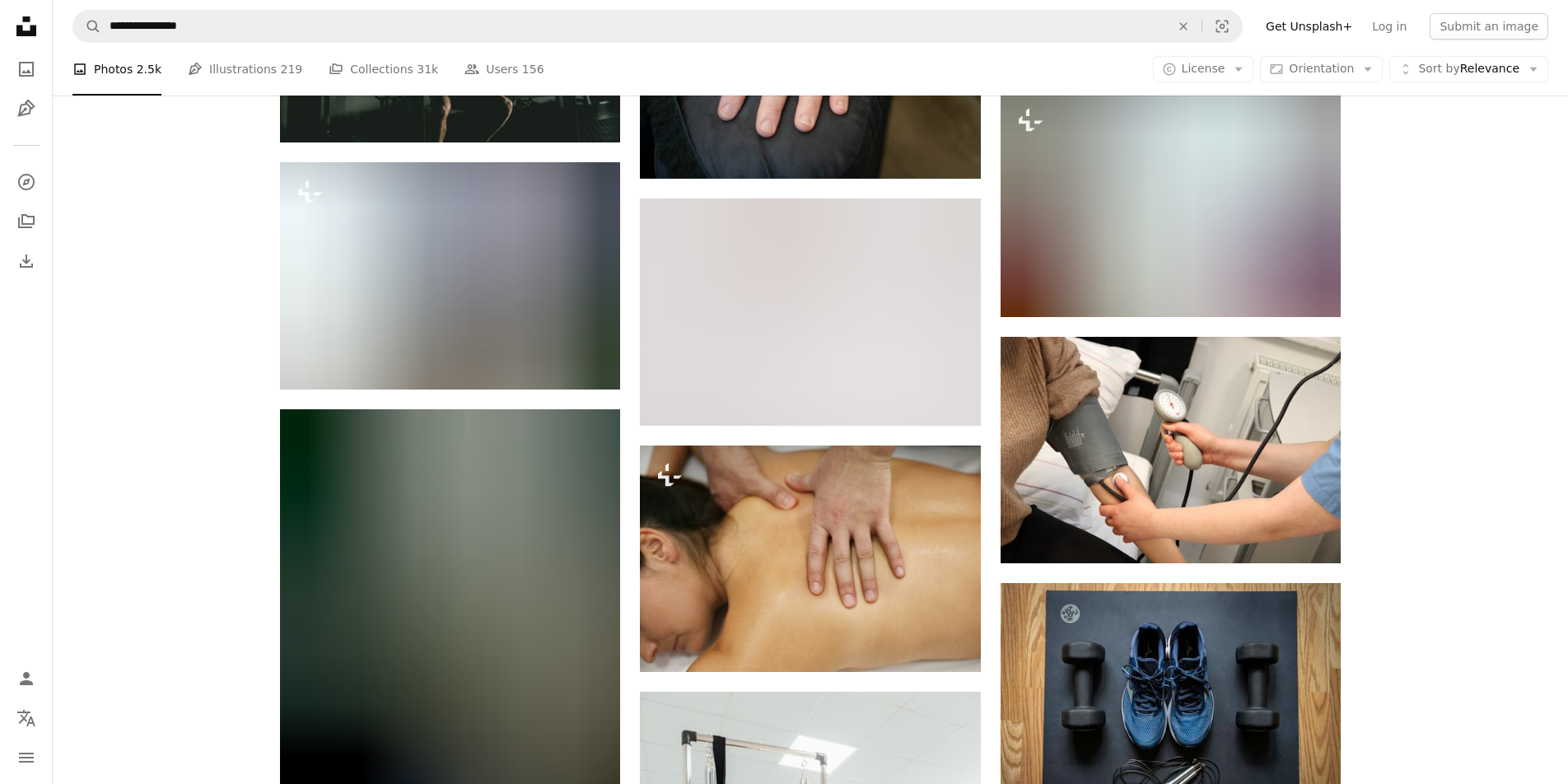
scroll to position [34497, 0]
